Goal: Transaction & Acquisition: Purchase product/service

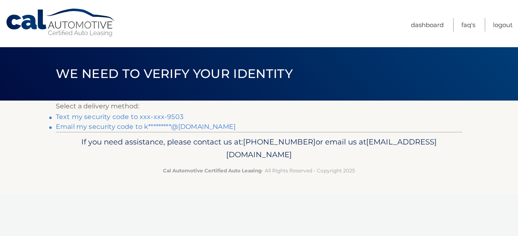
click at [170, 117] on link "Text my security code to xxx-xxx-9503" at bounding box center [120, 117] width 128 height 8
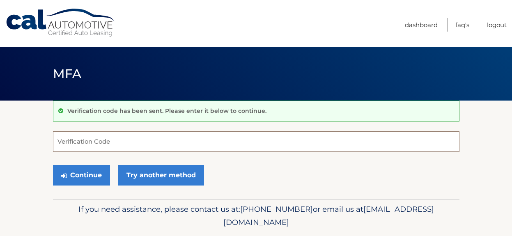
click at [163, 145] on input "Verification Code" at bounding box center [256, 141] width 406 height 21
type input "168670"
click at [53, 165] on button "Continue" at bounding box center [81, 175] width 57 height 21
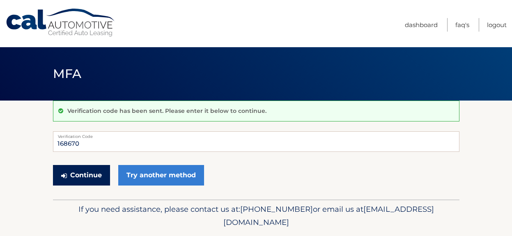
click at [85, 175] on button "Continue" at bounding box center [81, 175] width 57 height 21
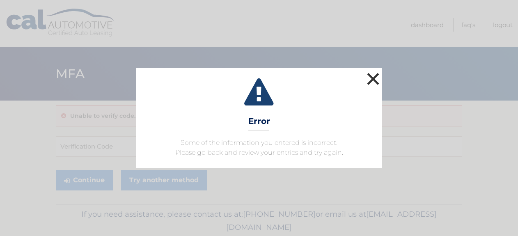
click at [370, 78] on button "×" at bounding box center [373, 79] width 16 height 16
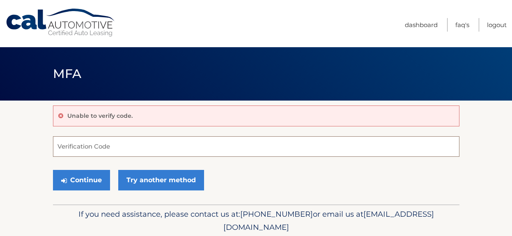
click at [113, 150] on input "Verification Code" at bounding box center [256, 146] width 406 height 21
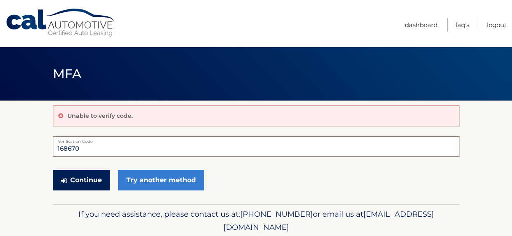
type input "168670"
click at [105, 186] on button "Continue" at bounding box center [81, 180] width 57 height 21
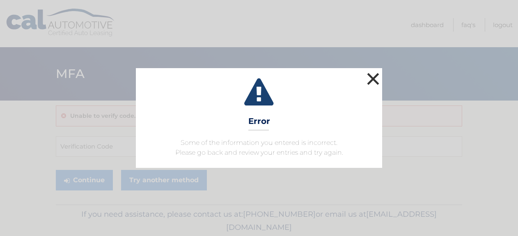
click at [376, 77] on button "×" at bounding box center [373, 79] width 16 height 16
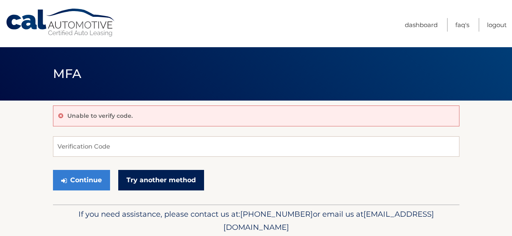
click at [157, 181] on link "Try another method" at bounding box center [161, 180] width 86 height 21
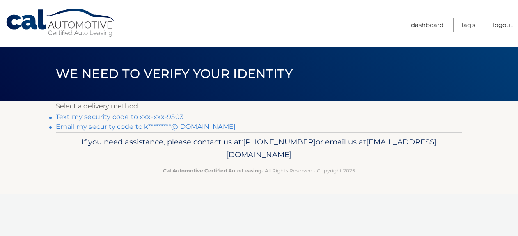
click at [140, 116] on link "Text my security code to xxx-xxx-9503" at bounding box center [120, 117] width 128 height 8
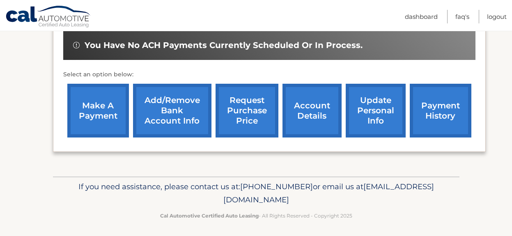
scroll to position [261, 0]
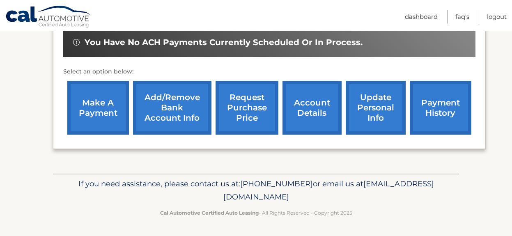
click at [111, 119] on link "make a payment" at bounding box center [98, 108] width 62 height 54
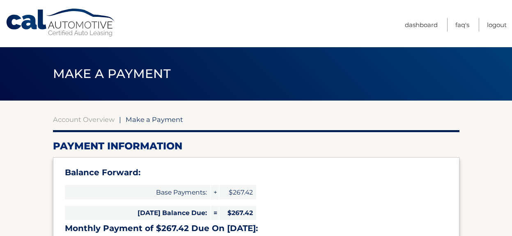
select select "NmFiZDViNTUtYmNmNi00ZjlhLTlkZWYtZjUwZTI1M2RjZDBk"
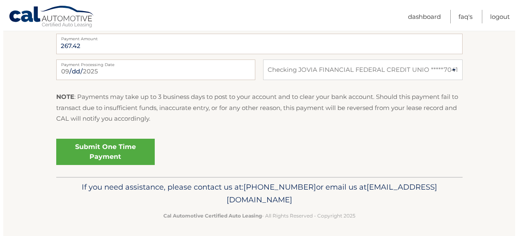
scroll to position [385, 0]
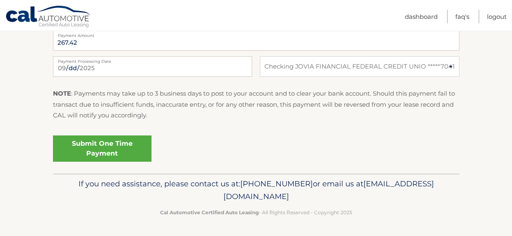
click at [122, 147] on link "Submit One Time Payment" at bounding box center [102, 148] width 98 height 26
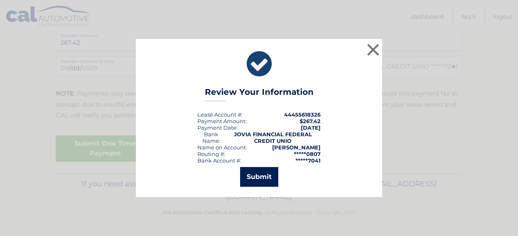
click at [270, 178] on button "Submit" at bounding box center [259, 177] width 38 height 20
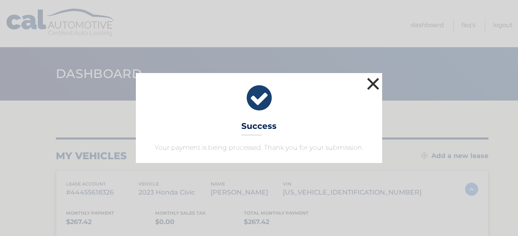
click at [371, 86] on button "×" at bounding box center [373, 83] width 16 height 16
